Goal: Check status: Check status

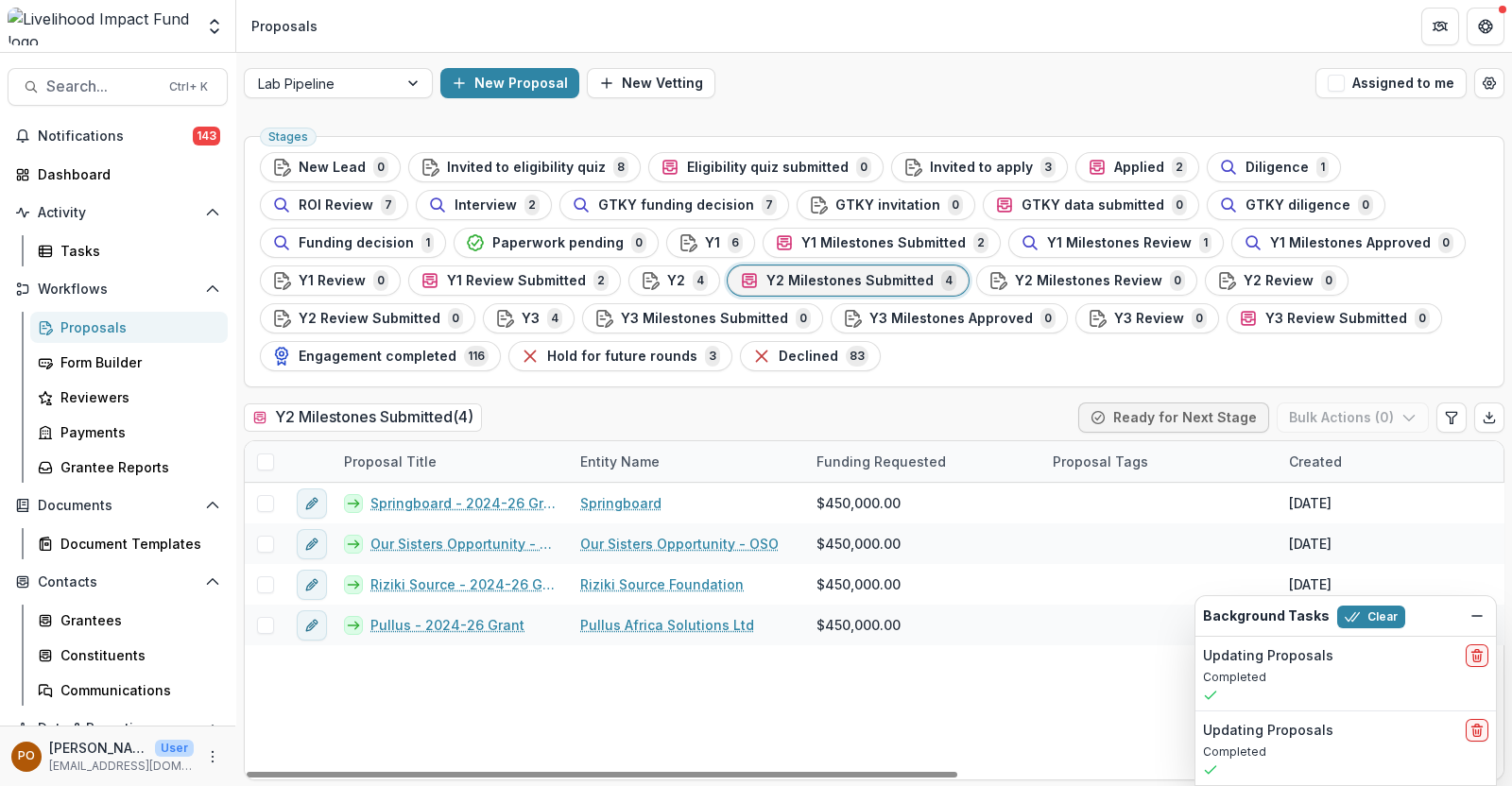
click at [107, 327] on div "Proposals" at bounding box center [136, 327] width 152 height 20
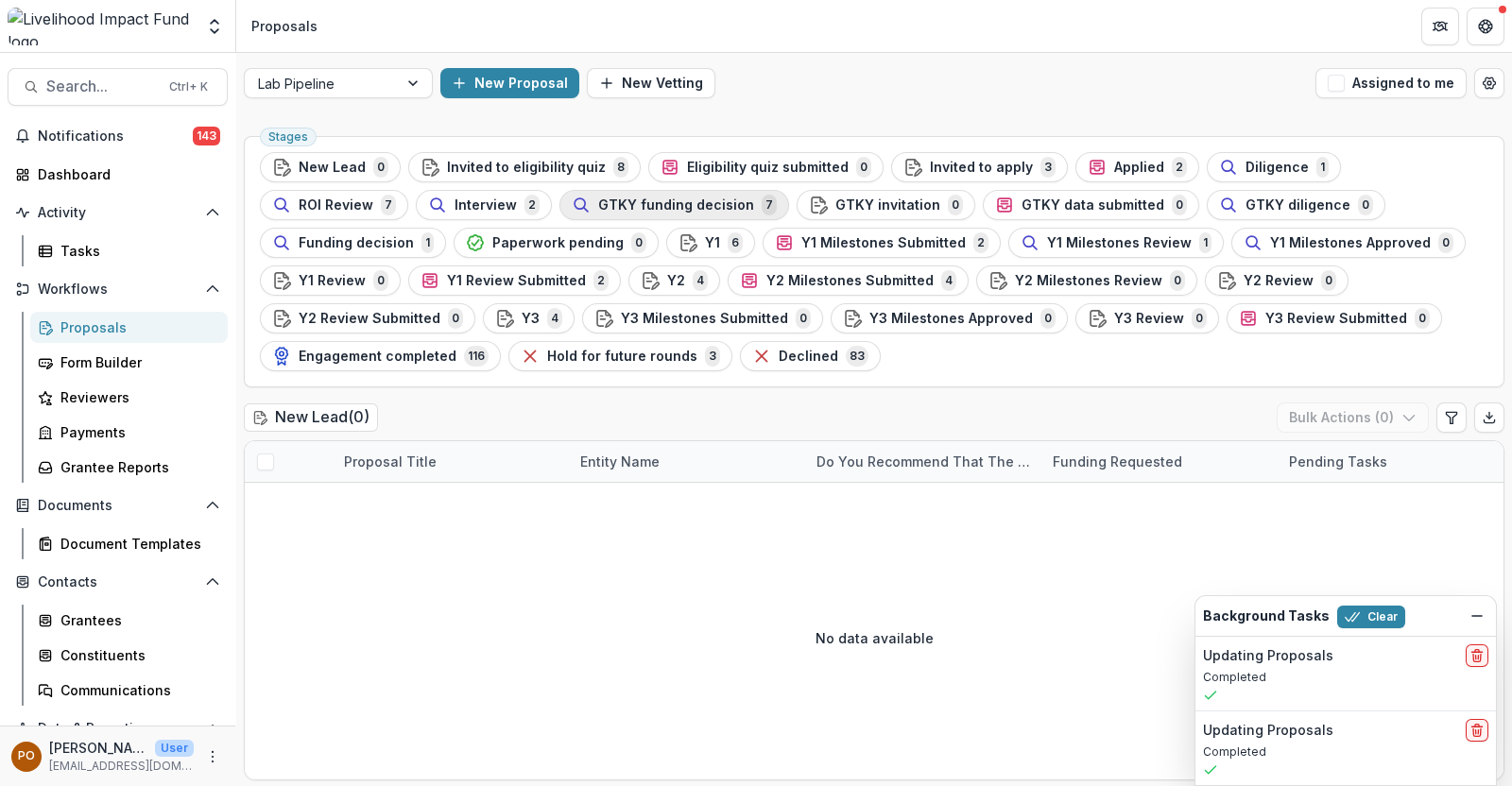
click at [598, 205] on span "GTKY funding decision" at bounding box center [676, 205] width 156 height 16
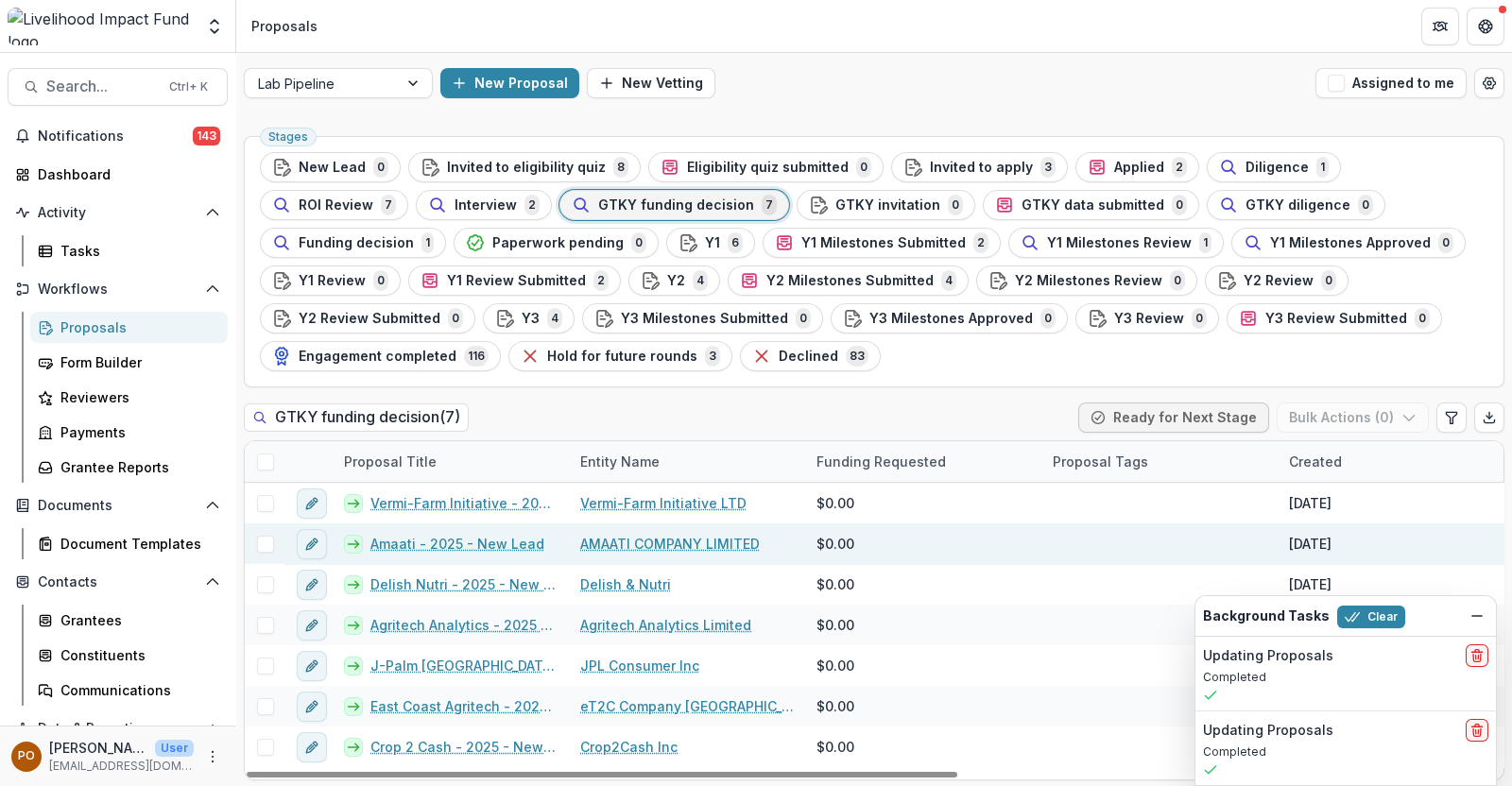
click at [654, 535] on link "AMAATI COMPANY LIMITED" at bounding box center [669, 544] width 179 height 20
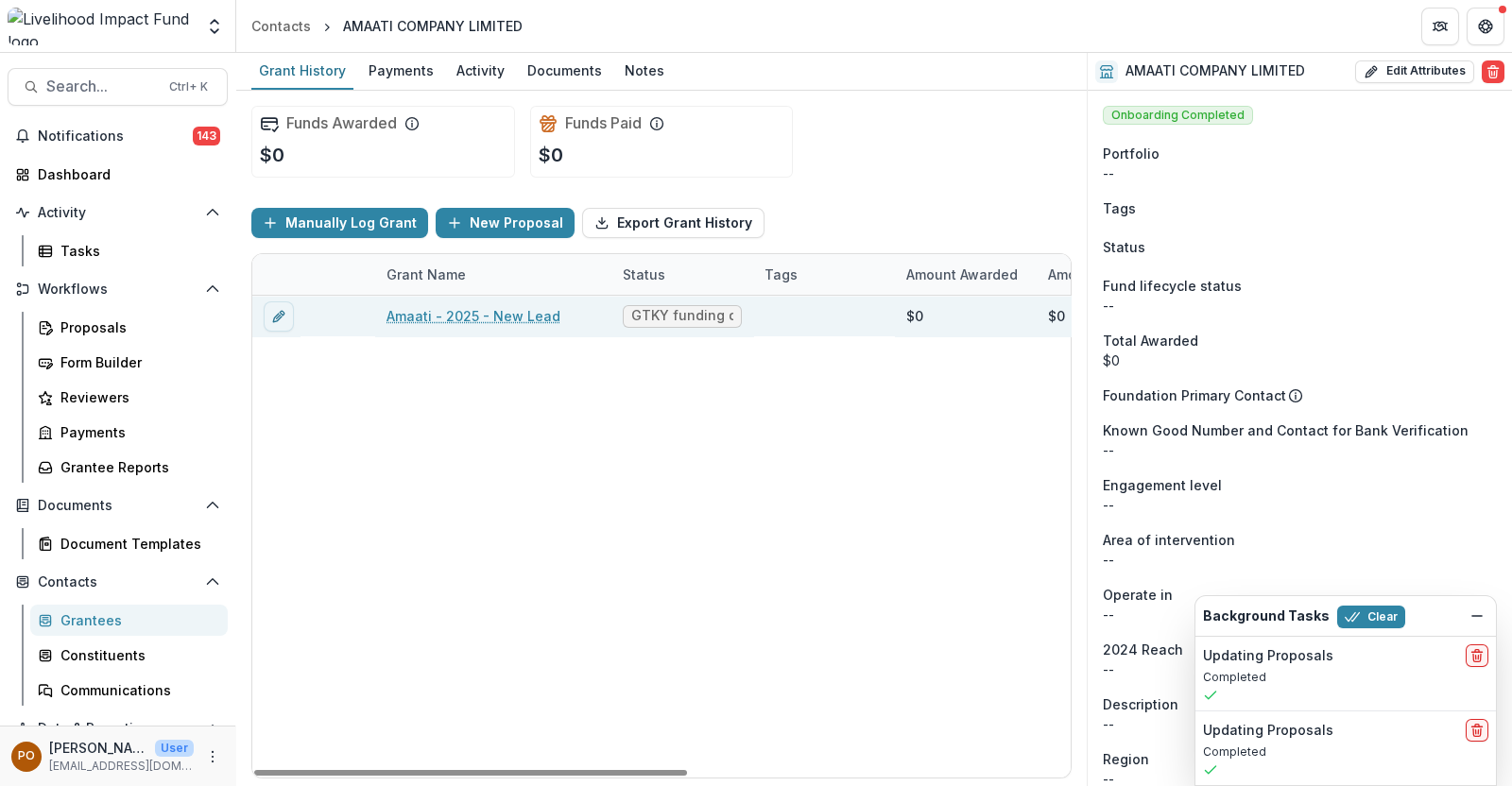
click at [486, 317] on link "Amaati - 2025 - New Lead" at bounding box center [474, 316] width 174 height 20
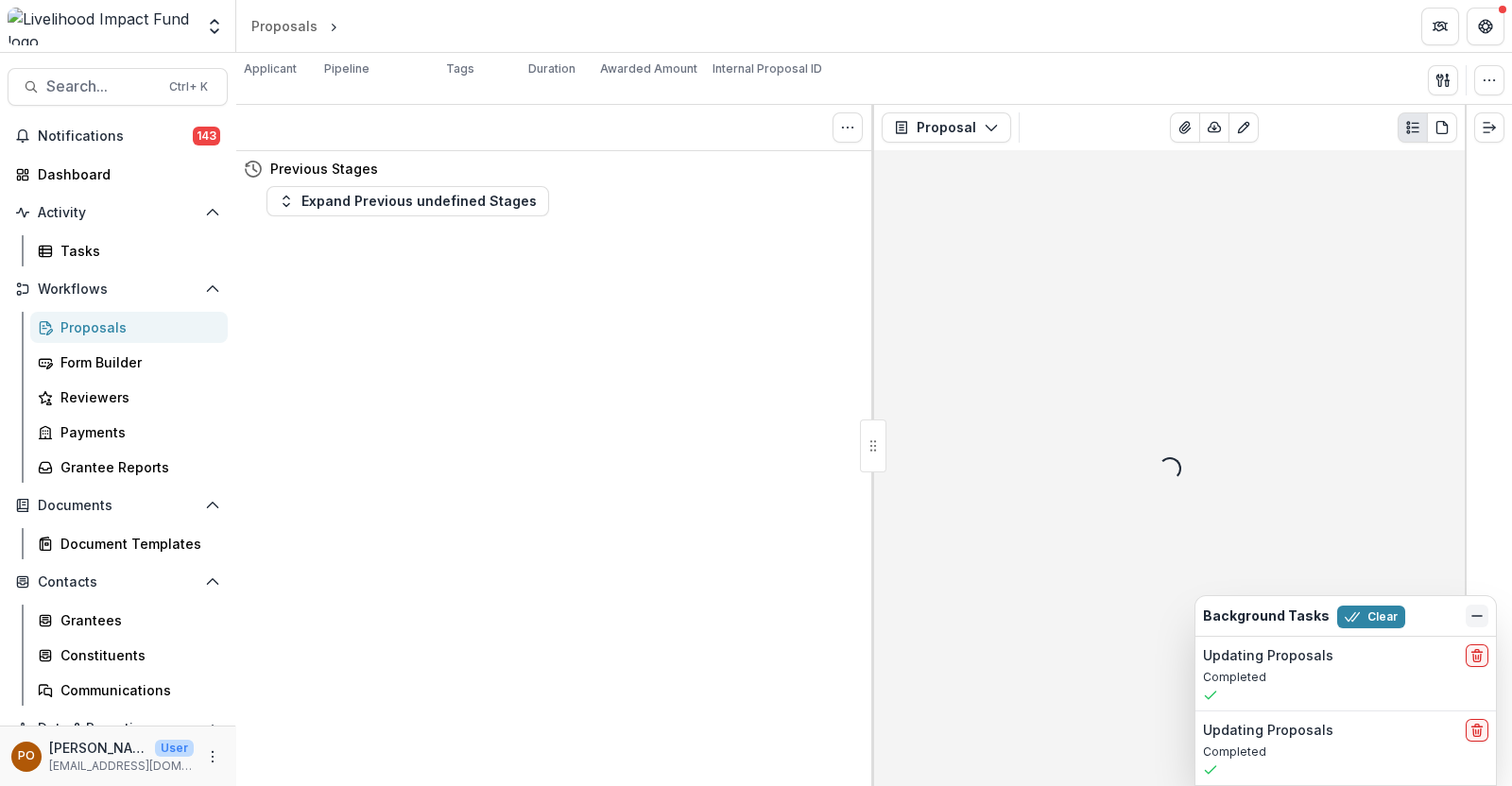
click at [1480, 619] on icon "Dismiss" at bounding box center [1477, 616] width 15 height 15
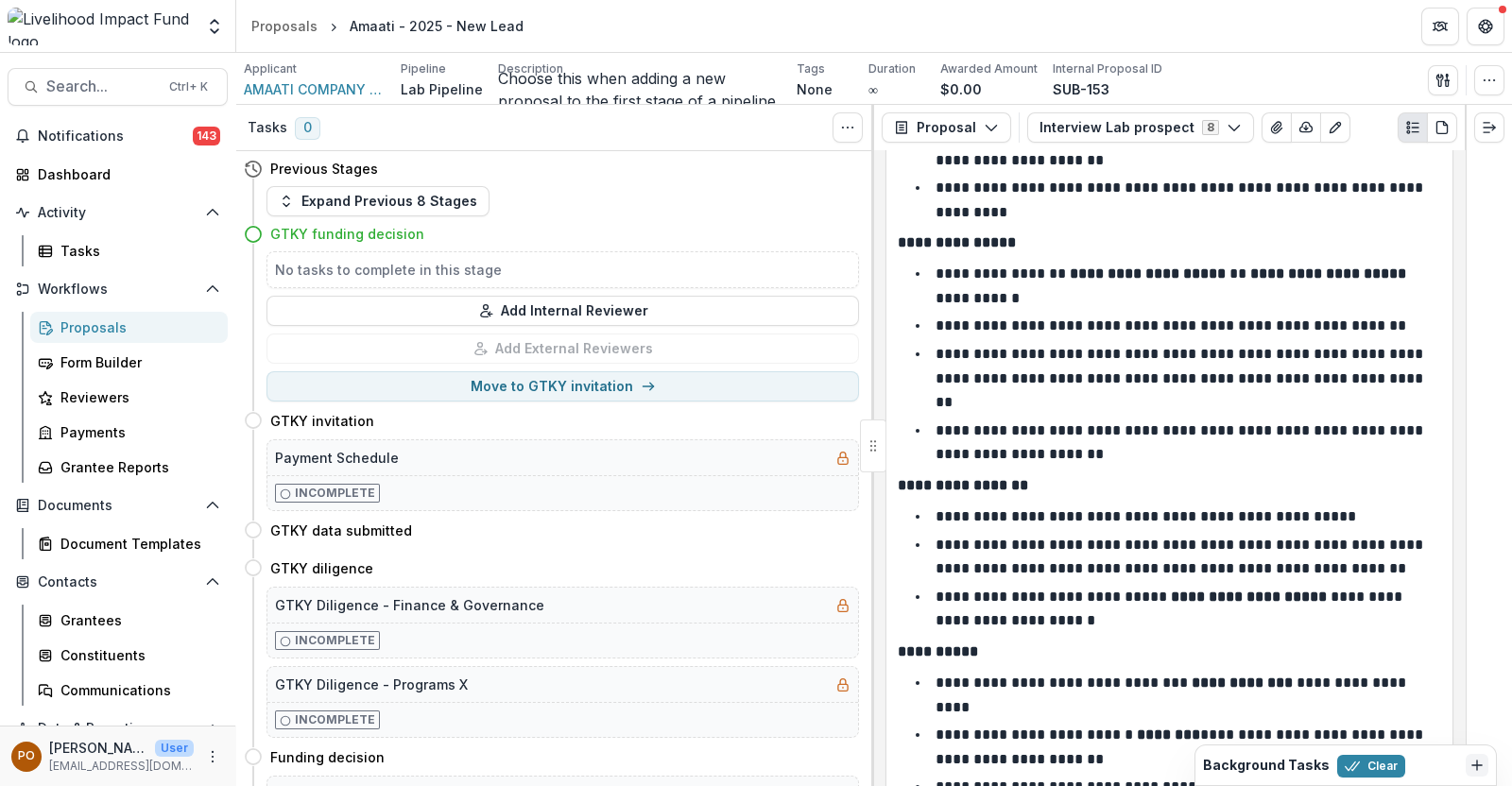
scroll to position [944, 0]
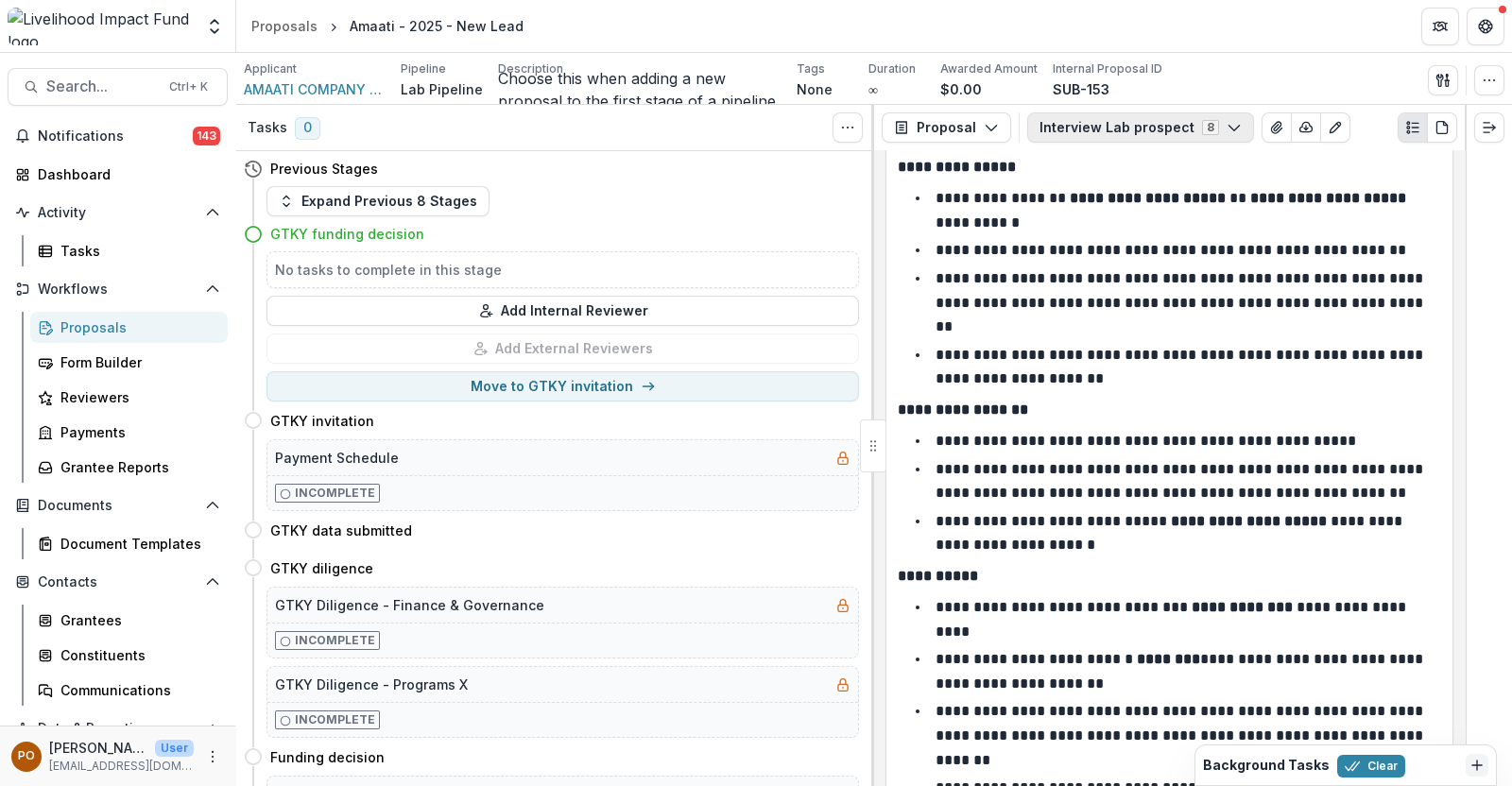
click at [1227, 129] on icon "button" at bounding box center [1234, 127] width 15 height 15
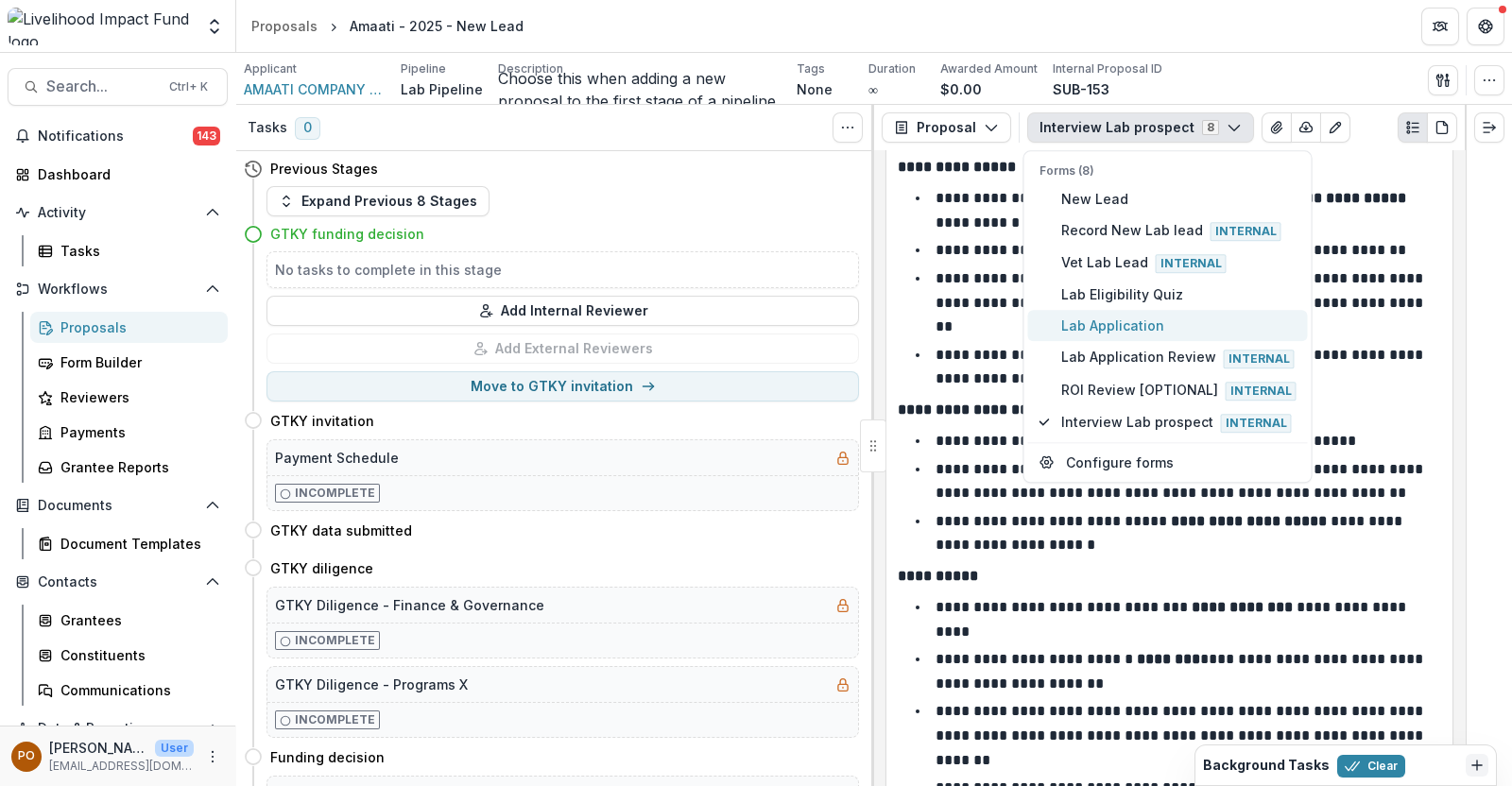
click at [1128, 319] on span "Lab Application" at bounding box center [1179, 326] width 236 height 20
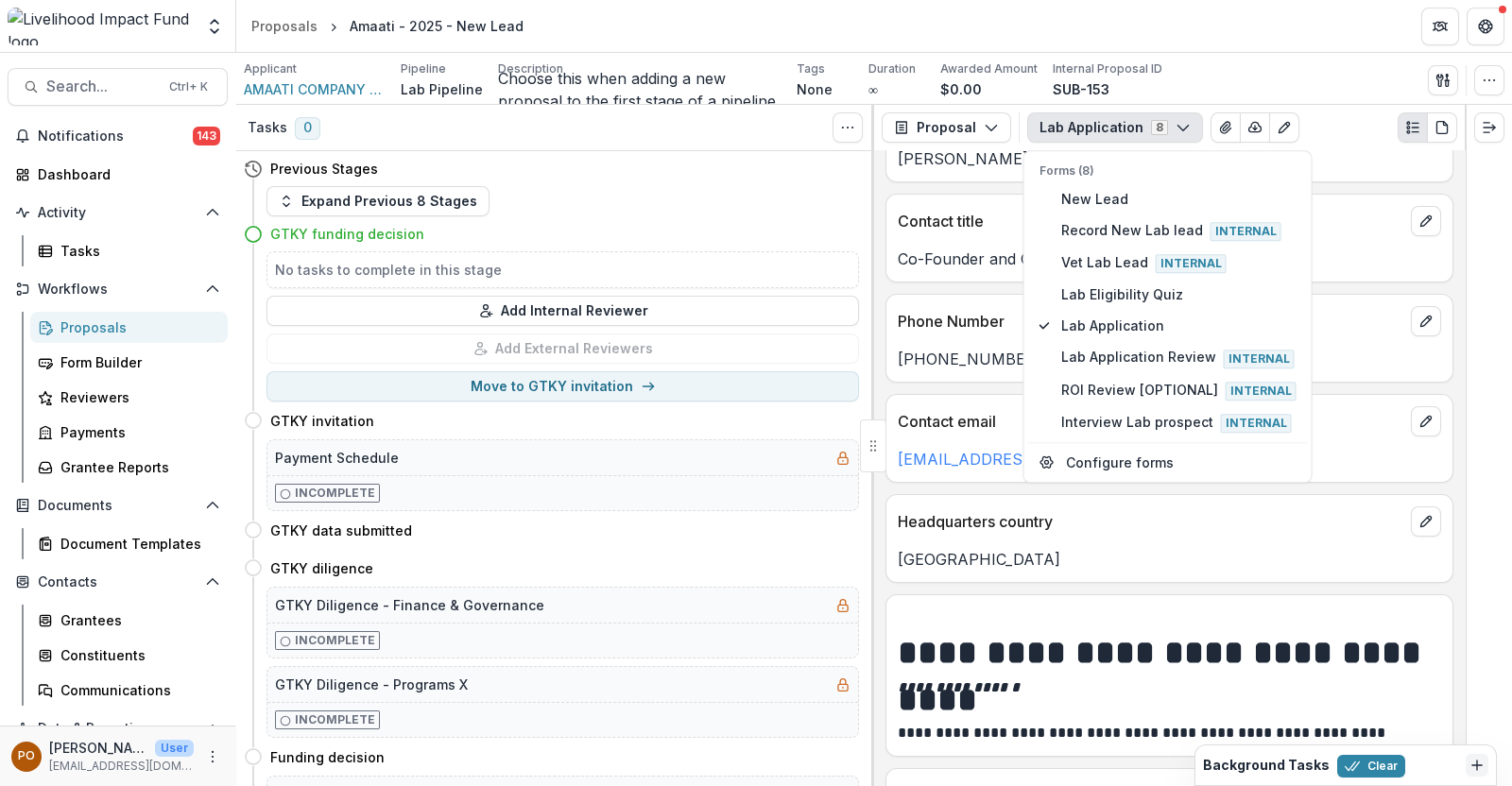
scroll to position [2140, 0]
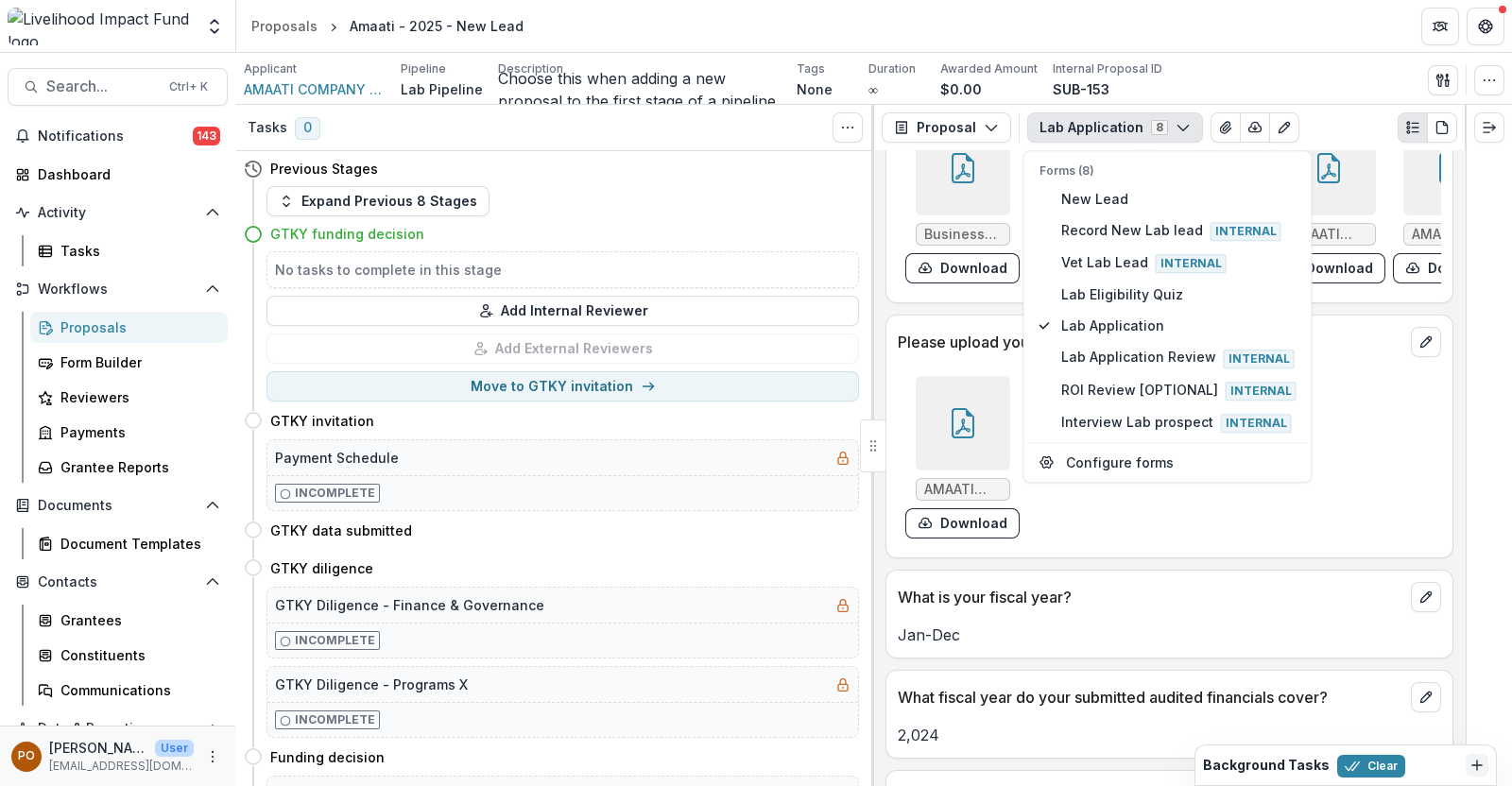
click at [1511, 479] on div at bounding box center [1488, 445] width 47 height 681
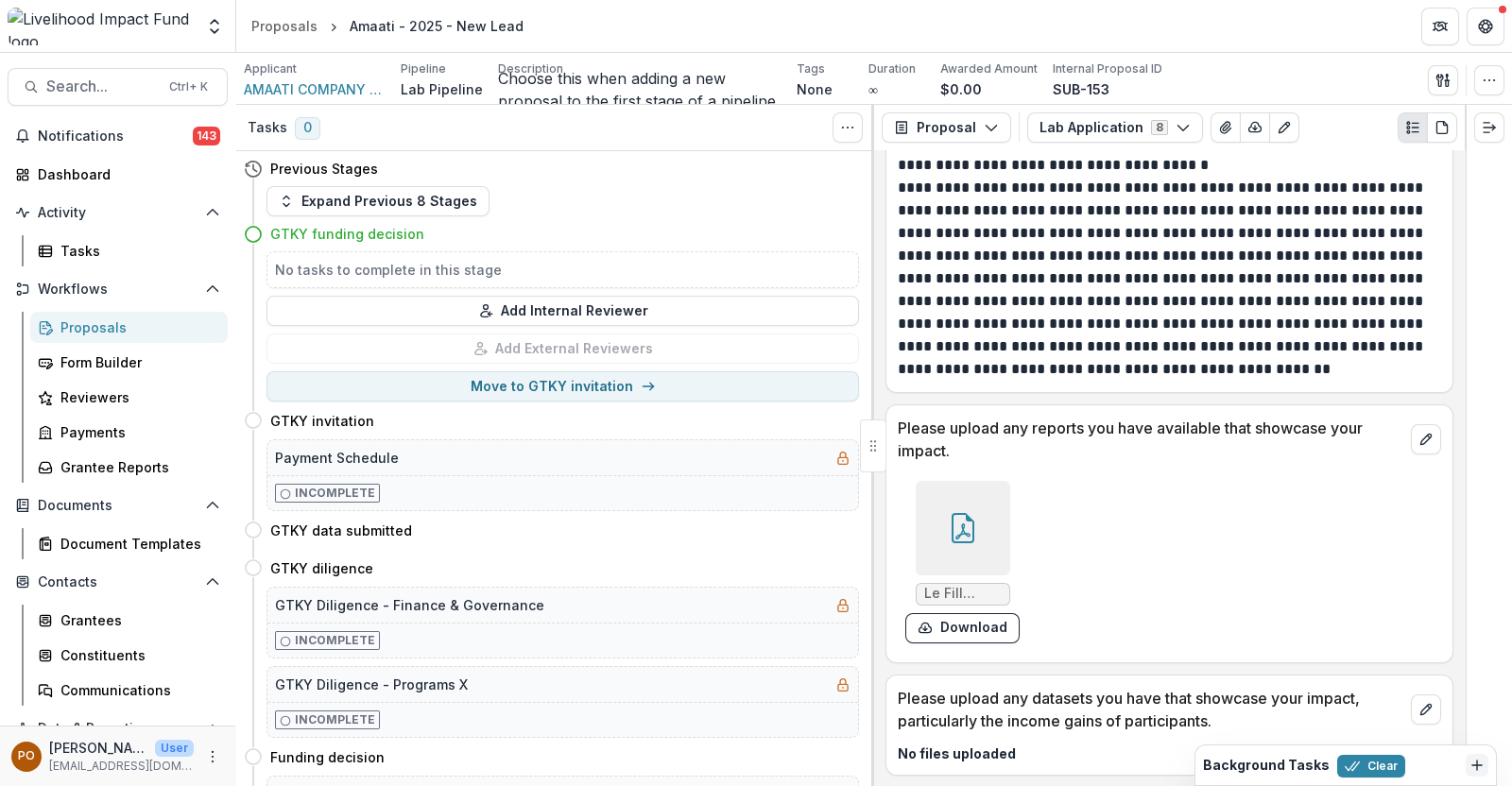
scroll to position [5917, 0]
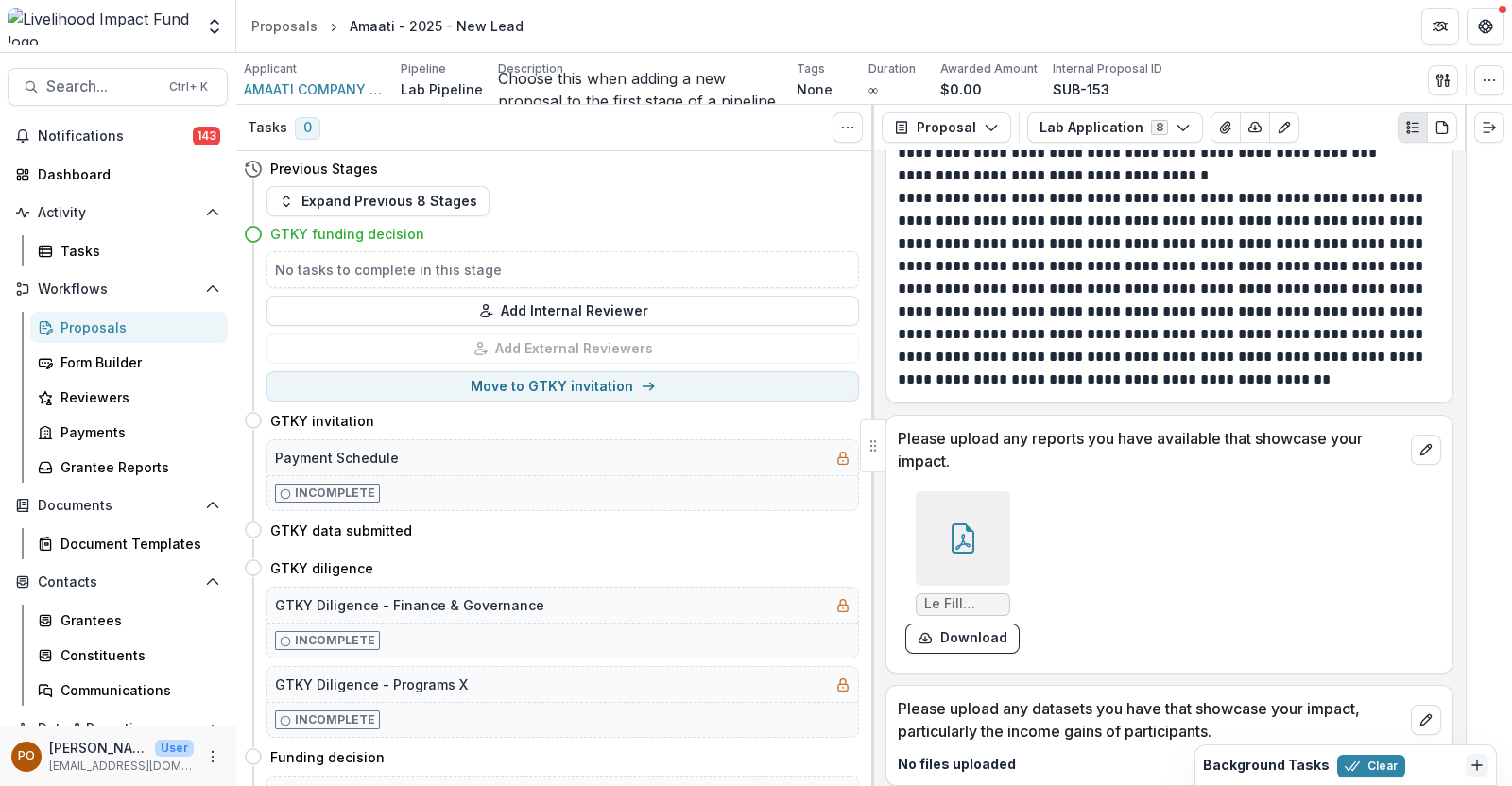
click at [974, 524] on icon at bounding box center [963, 539] width 31 height 31
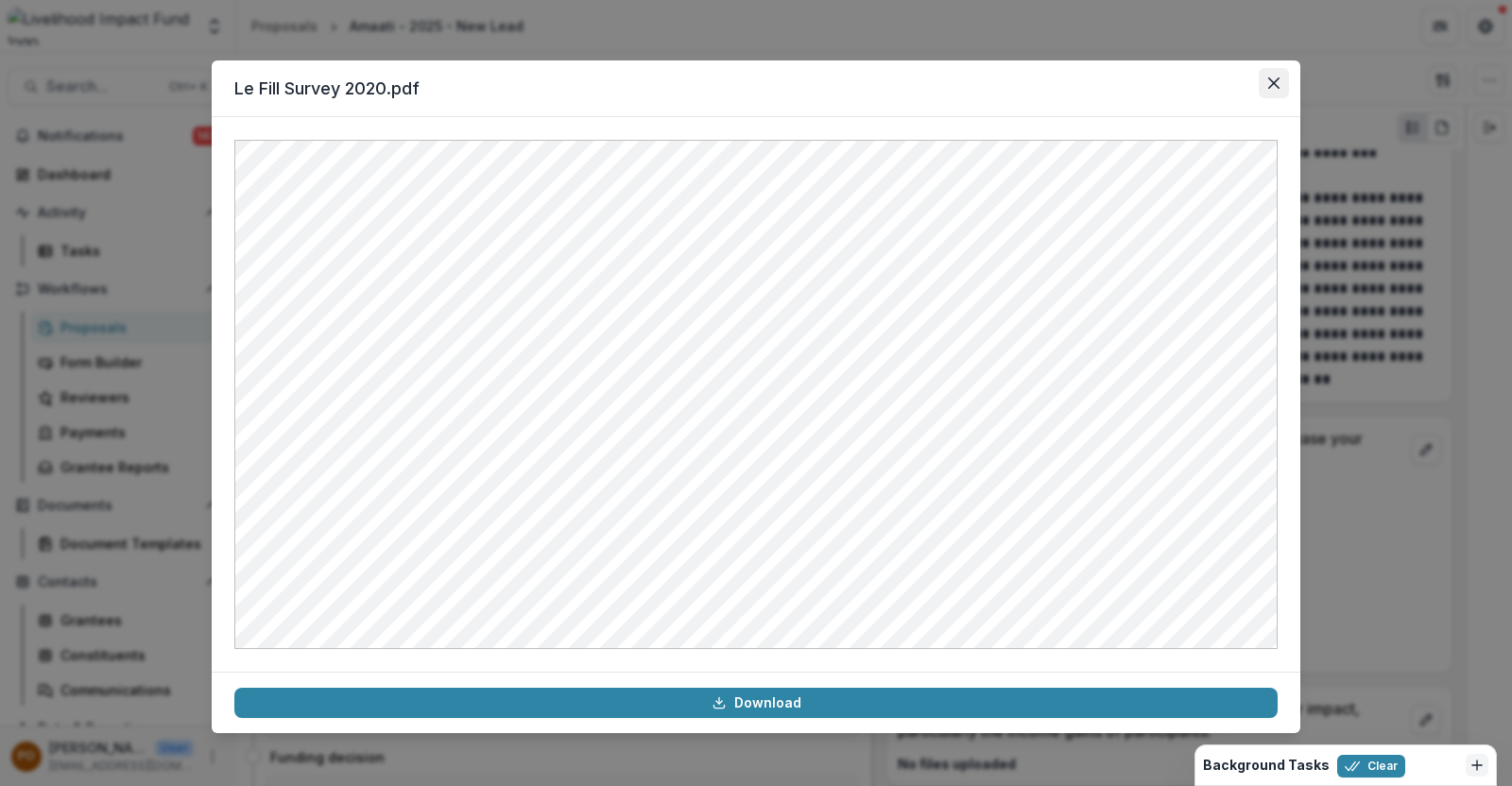
click at [1280, 78] on button "Close" at bounding box center [1274, 83] width 31 height 31
